Goal: Transaction & Acquisition: Book appointment/travel/reservation

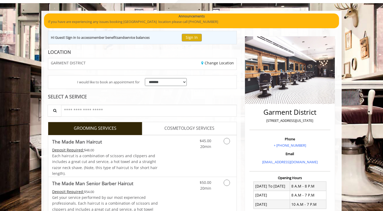
scroll to position [61, 0]
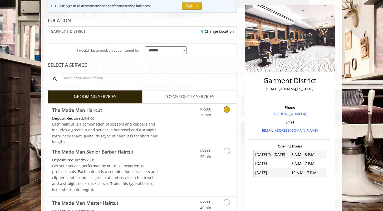
click at [224, 109] on icon "Grooming services" at bounding box center [227, 109] width 6 height 6
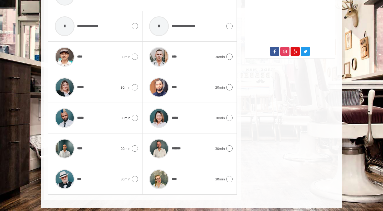
scroll to position [269, 0]
click at [134, 116] on icon at bounding box center [135, 118] width 6 height 6
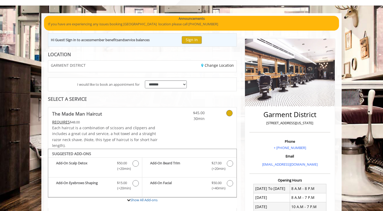
scroll to position [9, 0]
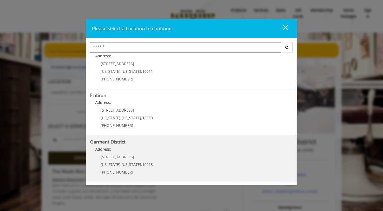
scroll to position [106, 0]
click at [115, 151] on District "Address:" at bounding box center [191, 151] width 203 height 8
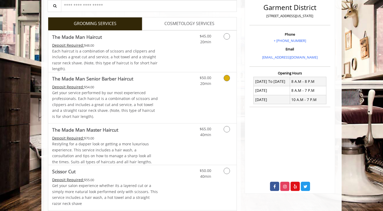
scroll to position [117, 0]
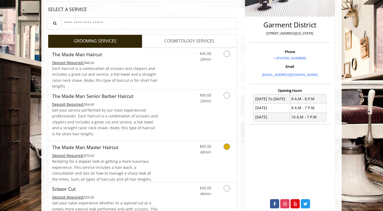
click at [228, 145] on icon "Grooming services" at bounding box center [227, 146] width 6 height 6
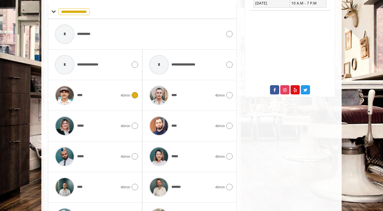
scroll to position [231, 0]
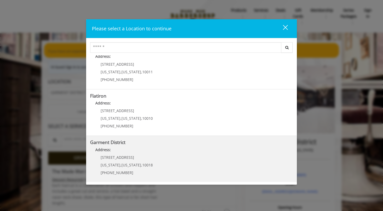
scroll to position [105, 0]
click at [113, 159] on div "1400 Broadway New York , New York , 10018 (212) 997-4247" at bounding box center [122, 166] width 65 height 23
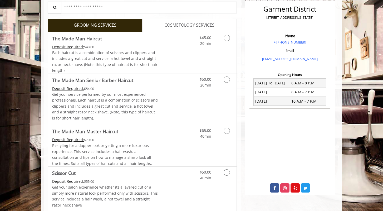
scroll to position [133, 0]
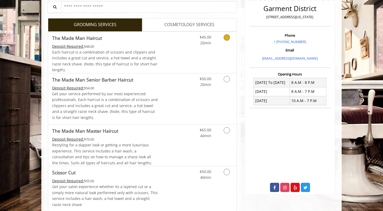
click at [225, 36] on icon "Grooming services" at bounding box center [227, 37] width 6 height 6
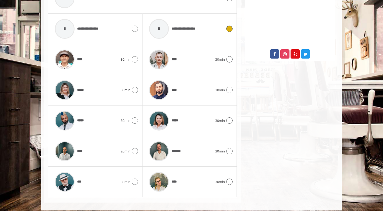
scroll to position [267, 0]
click at [63, 115] on img at bounding box center [65, 120] width 20 height 20
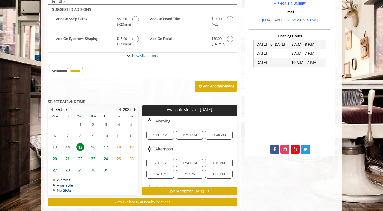
scroll to position [174, 0]
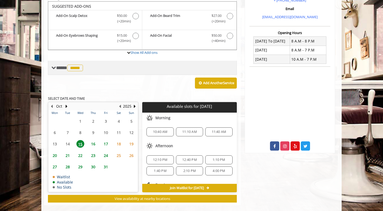
click at [55, 67] on span at bounding box center [53, 67] width 5 height 5
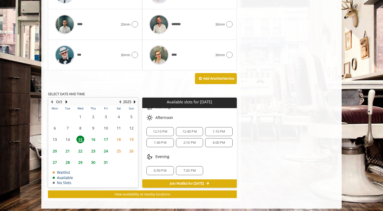
scroll to position [24, 0]
click at [162, 168] on span "6:50 PM" at bounding box center [160, 170] width 12 height 4
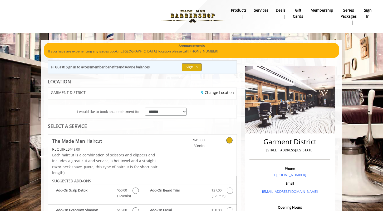
scroll to position [0, 0]
